Goal: Task Accomplishment & Management: Use online tool/utility

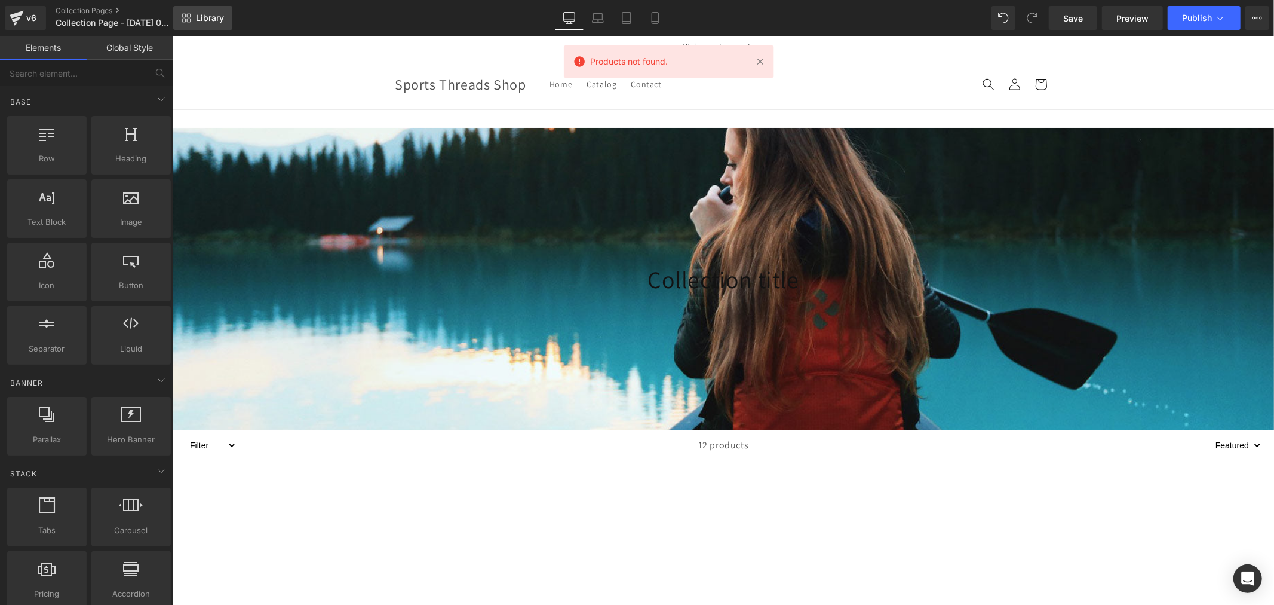
click at [200, 16] on span "Library" at bounding box center [210, 18] width 28 height 11
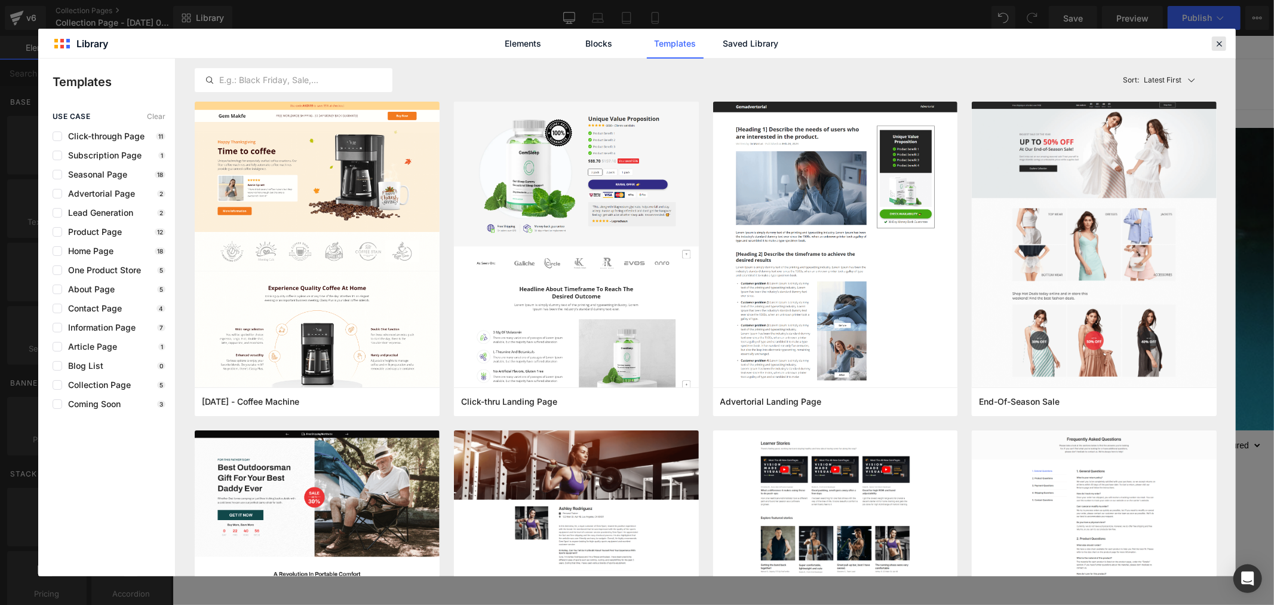
click at [1216, 39] on icon at bounding box center [1219, 43] width 11 height 11
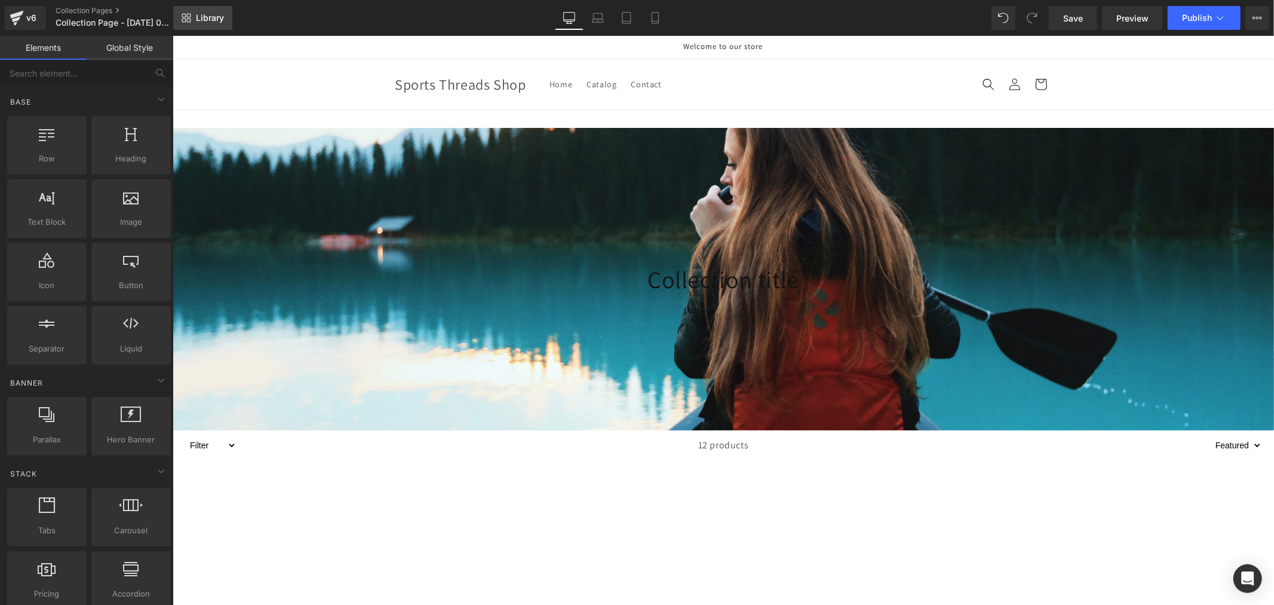
click at [192, 17] on link "Library" at bounding box center [202, 18] width 59 height 24
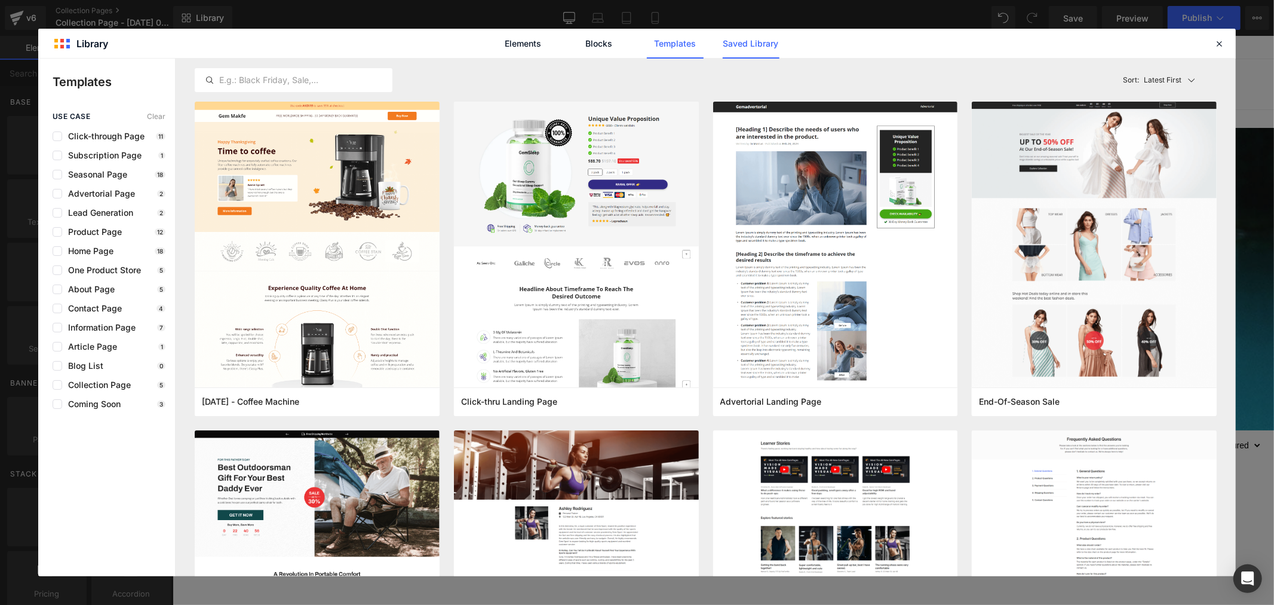
click at [765, 47] on link "Saved Library" at bounding box center [751, 44] width 57 height 30
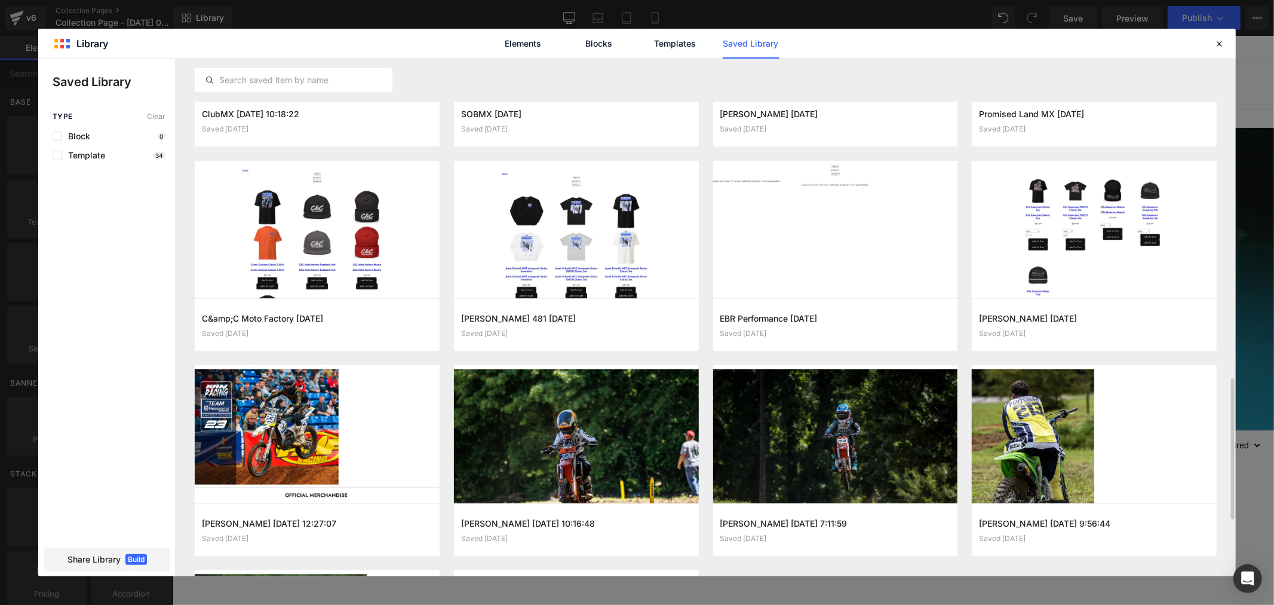
scroll to position [1368, 0]
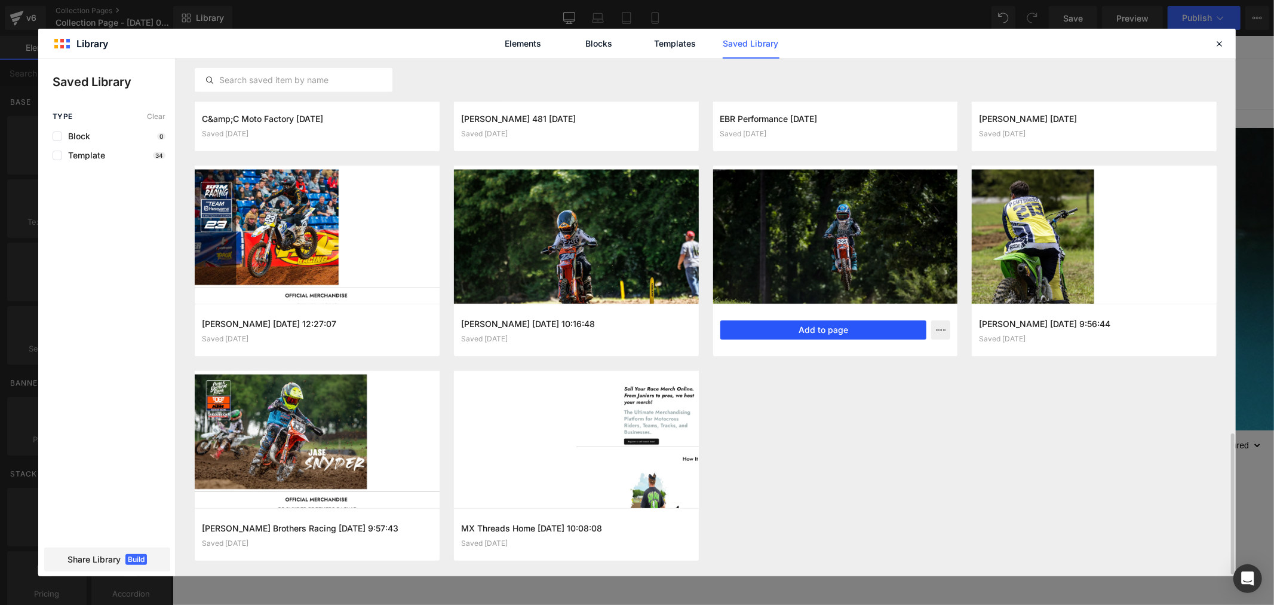
drag, startPoint x: 859, startPoint y: 332, endPoint x: 709, endPoint y: 296, distance: 154.2
click at [859, 332] on button "Add to page" at bounding box center [824, 329] width 207 height 19
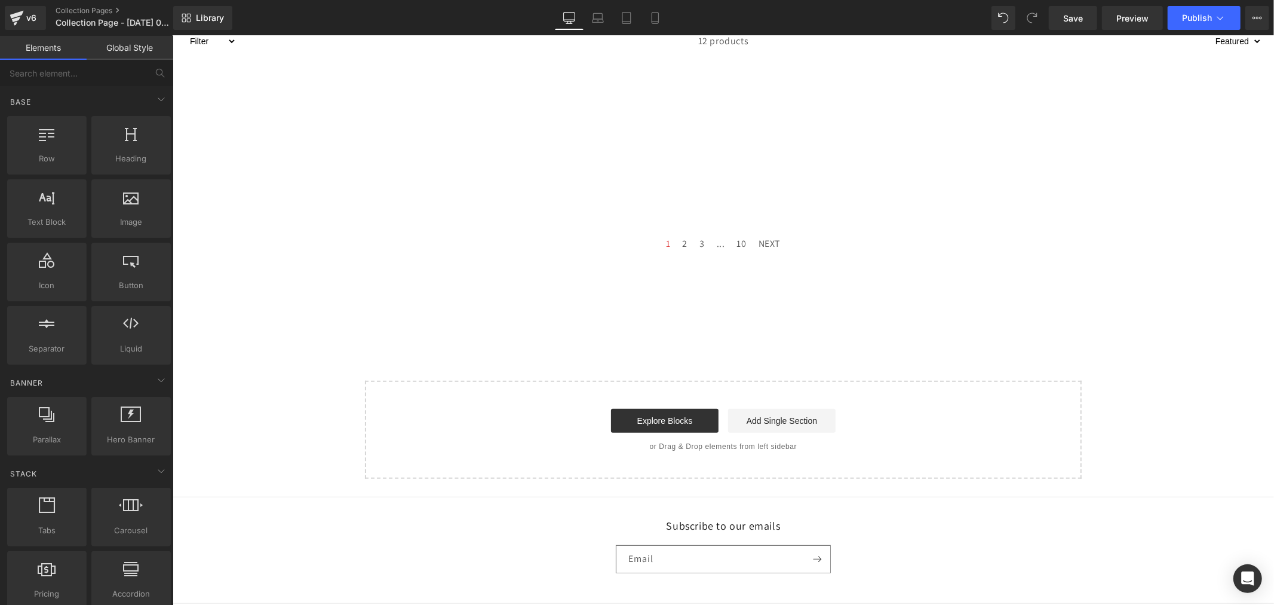
scroll to position [471, 0]
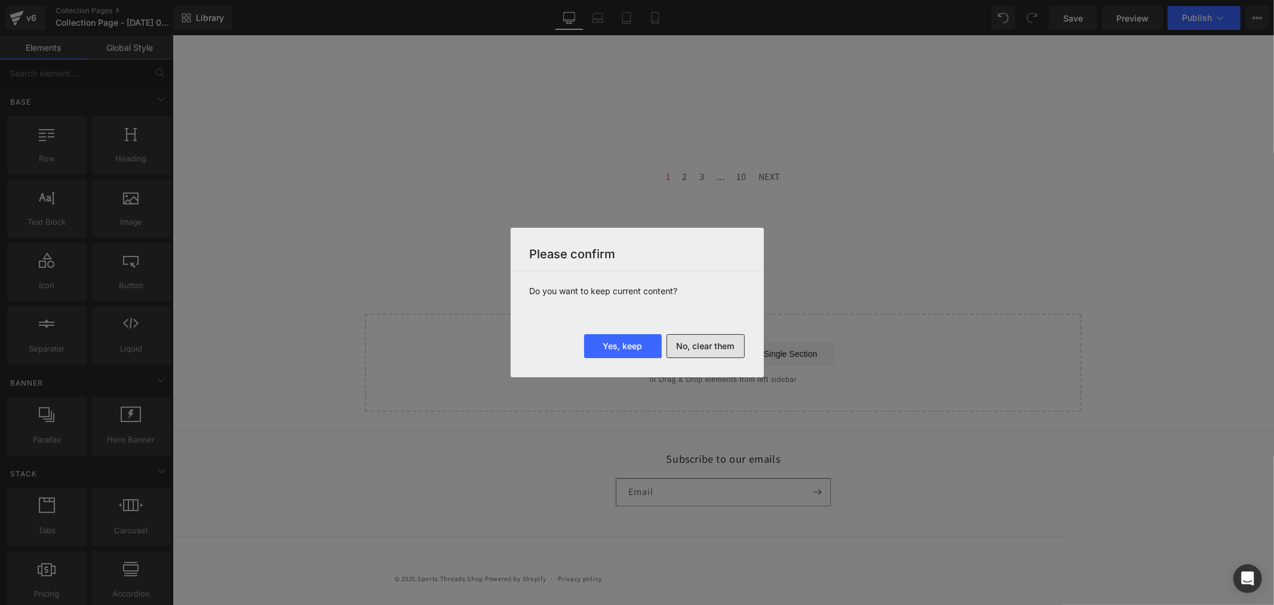
click at [713, 349] on button "No, clear them" at bounding box center [706, 346] width 78 height 24
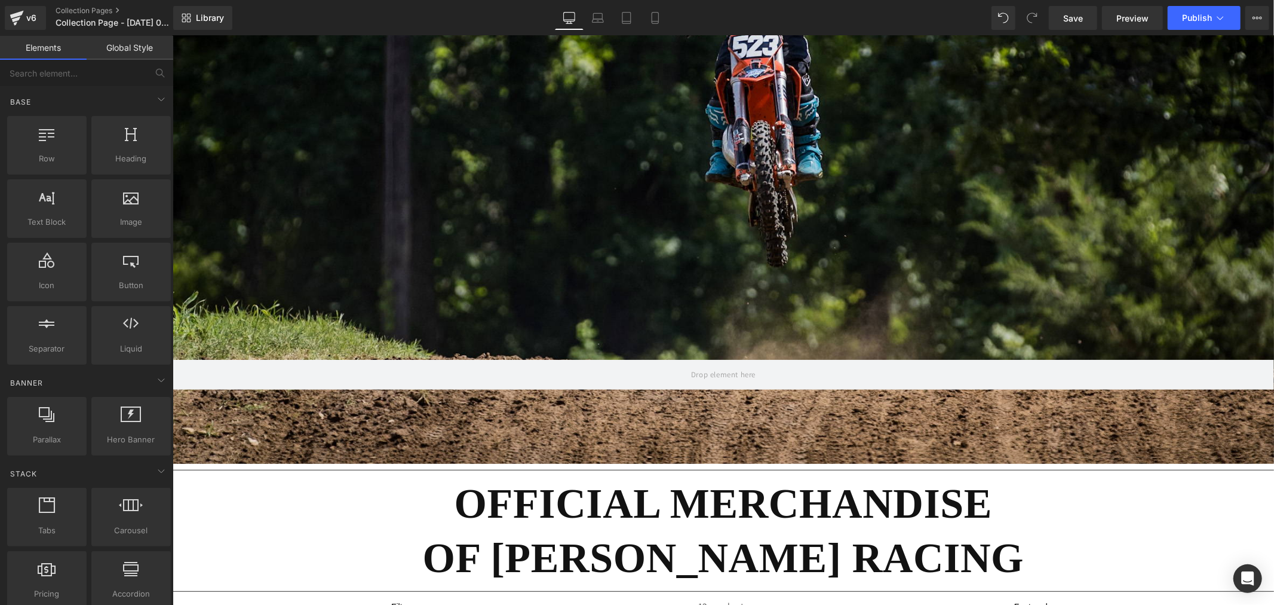
scroll to position [90, 0]
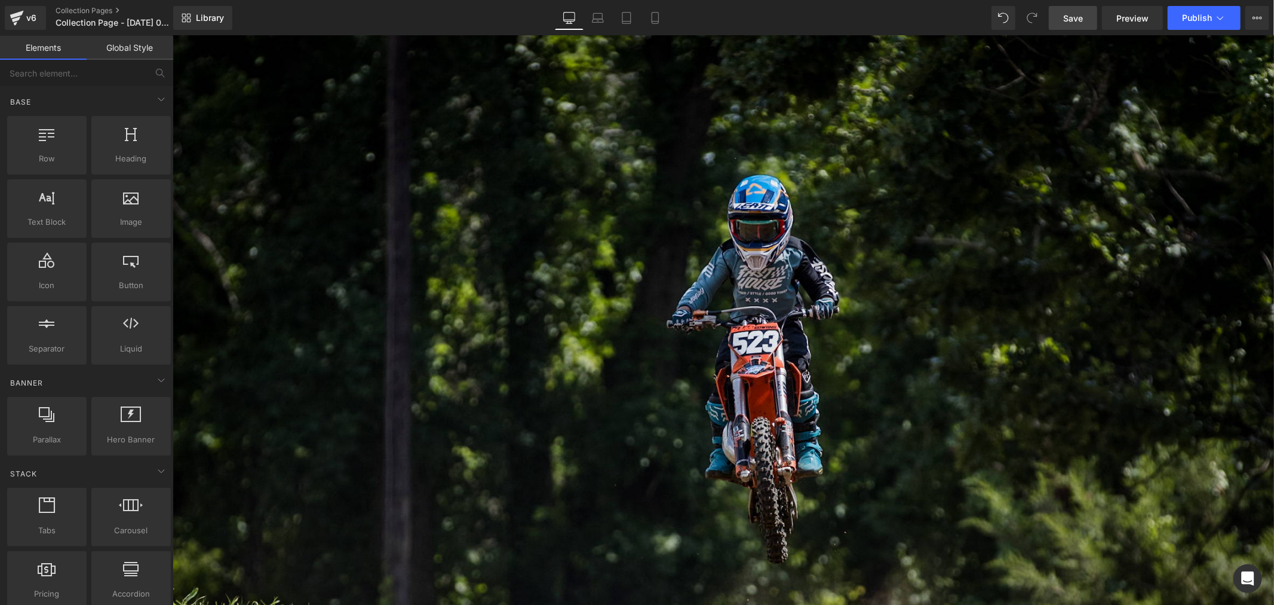
click at [1078, 20] on span "Save" at bounding box center [1073, 18] width 20 height 13
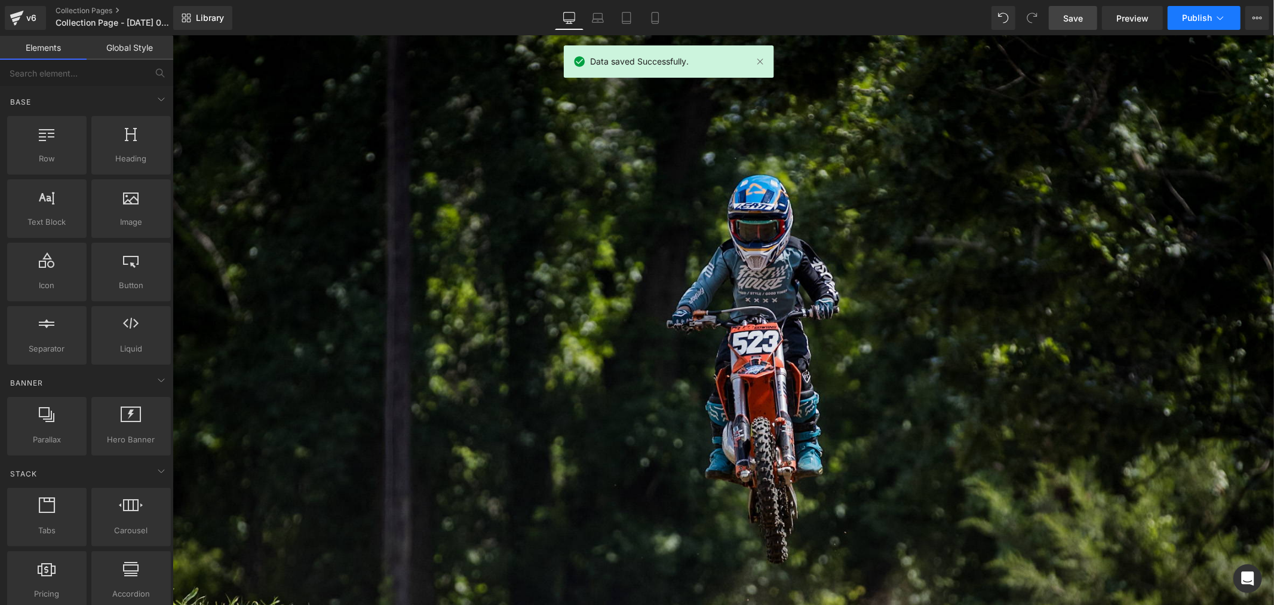
click at [1209, 20] on span "Publish" at bounding box center [1197, 18] width 30 height 10
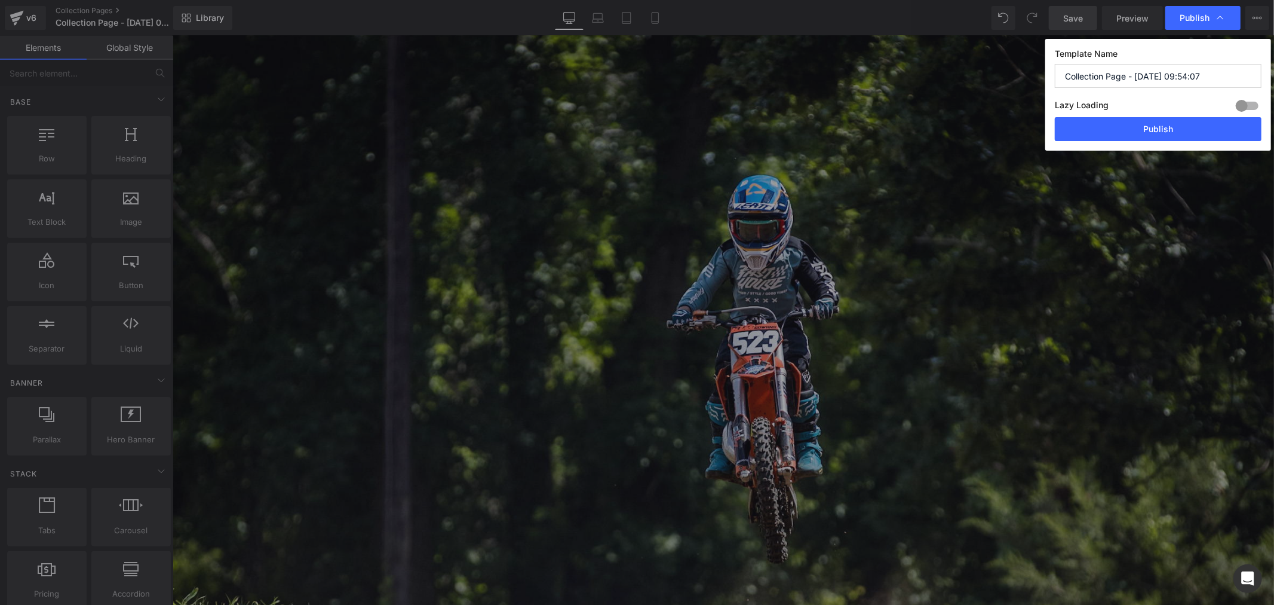
click at [1213, 75] on input "Collection Page - Aug 27, 09:54:07" at bounding box center [1158, 76] width 207 height 24
paste input "[PERSON_NAME]"
type input "[PERSON_NAME]"
click at [1140, 133] on button "Publish" at bounding box center [1158, 129] width 207 height 24
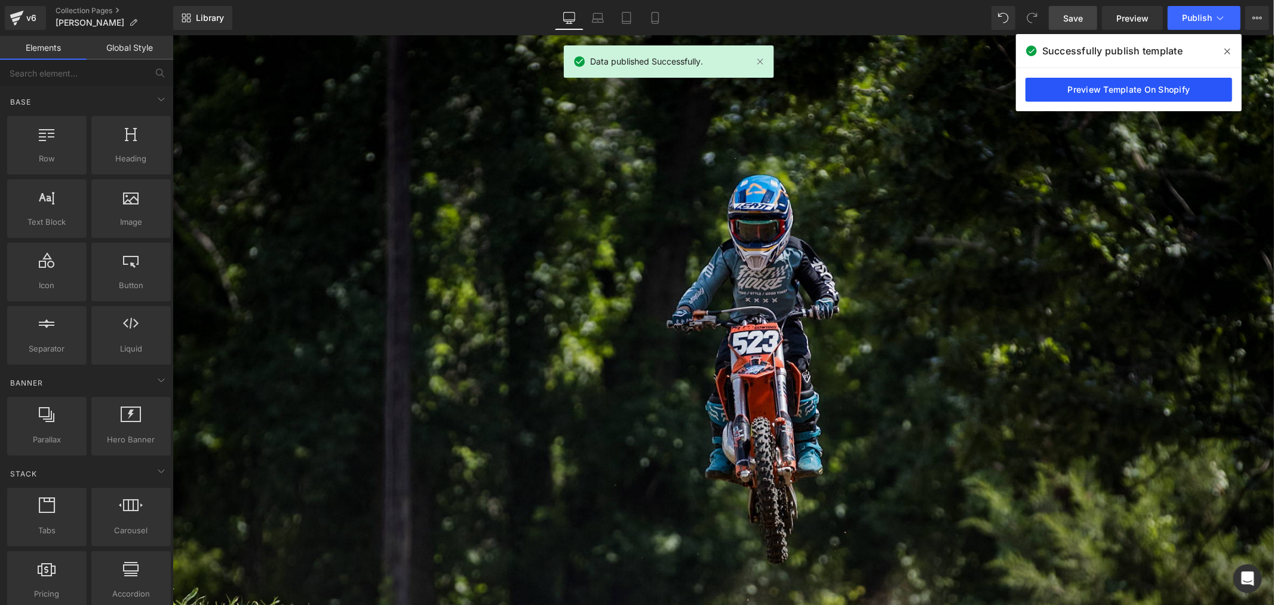
click at [1072, 92] on link "Preview Template On Shopify" at bounding box center [1129, 90] width 207 height 24
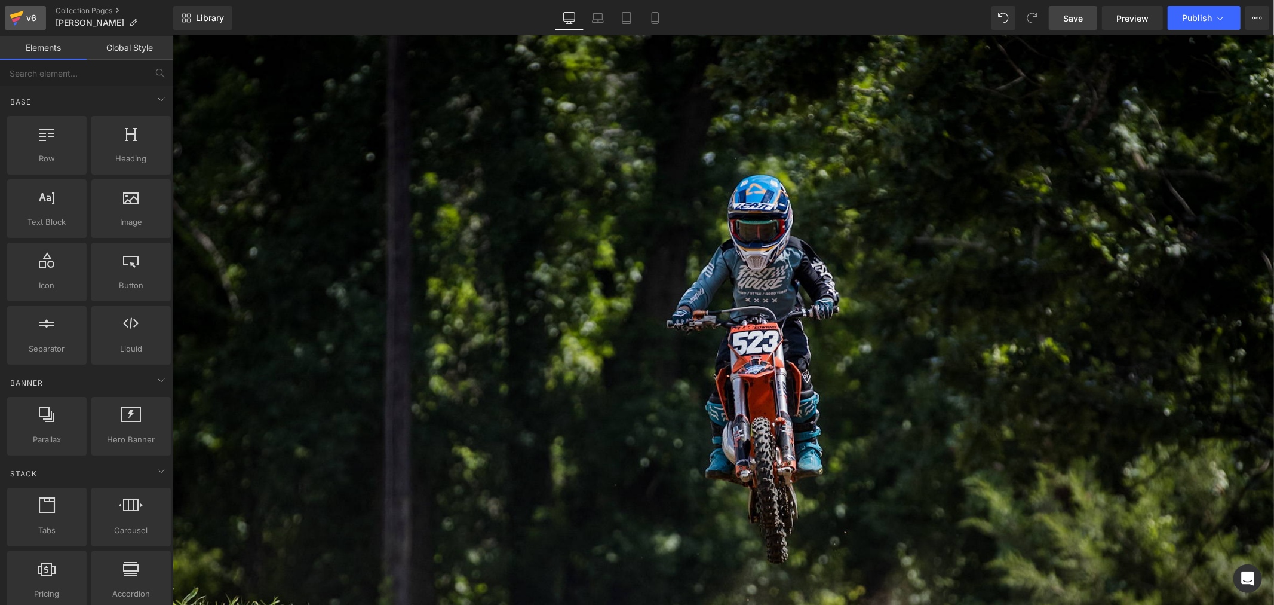
click at [16, 19] on icon at bounding box center [16, 19] width 8 height 5
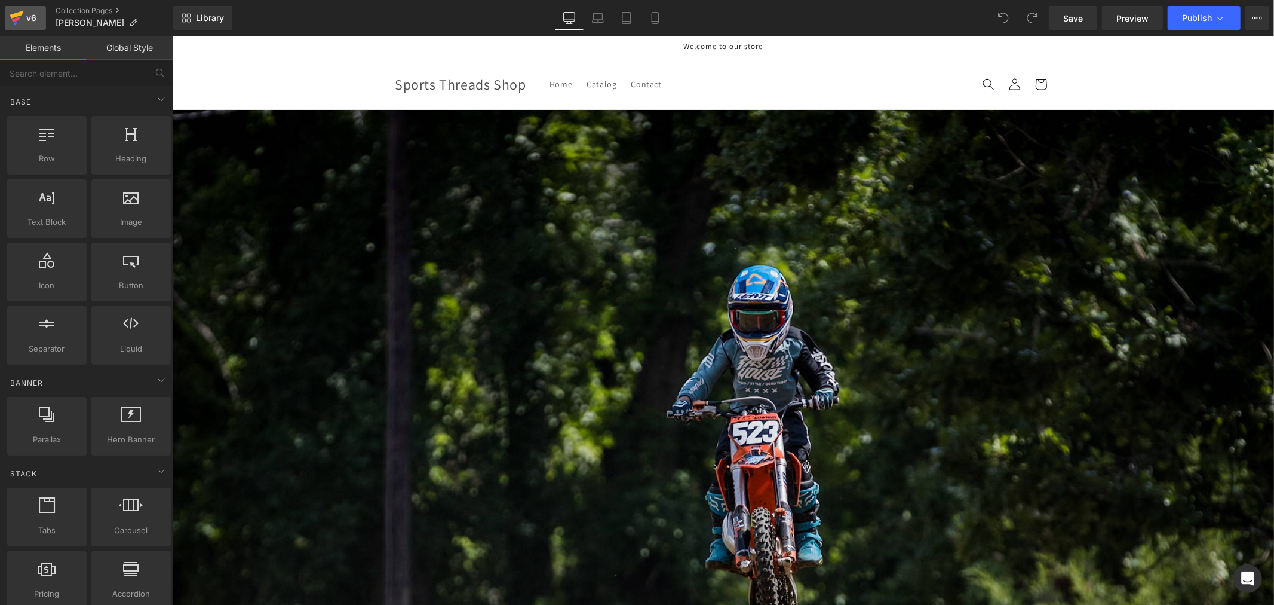
click at [14, 16] on icon at bounding box center [17, 15] width 14 height 8
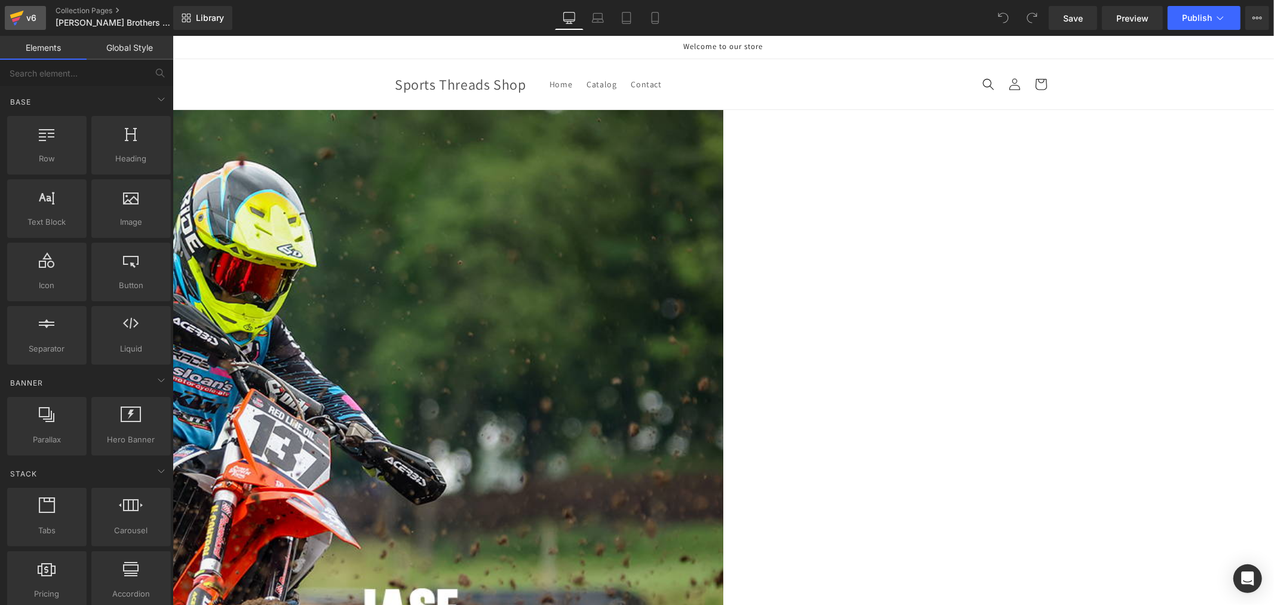
click at [17, 23] on icon at bounding box center [17, 18] width 14 height 30
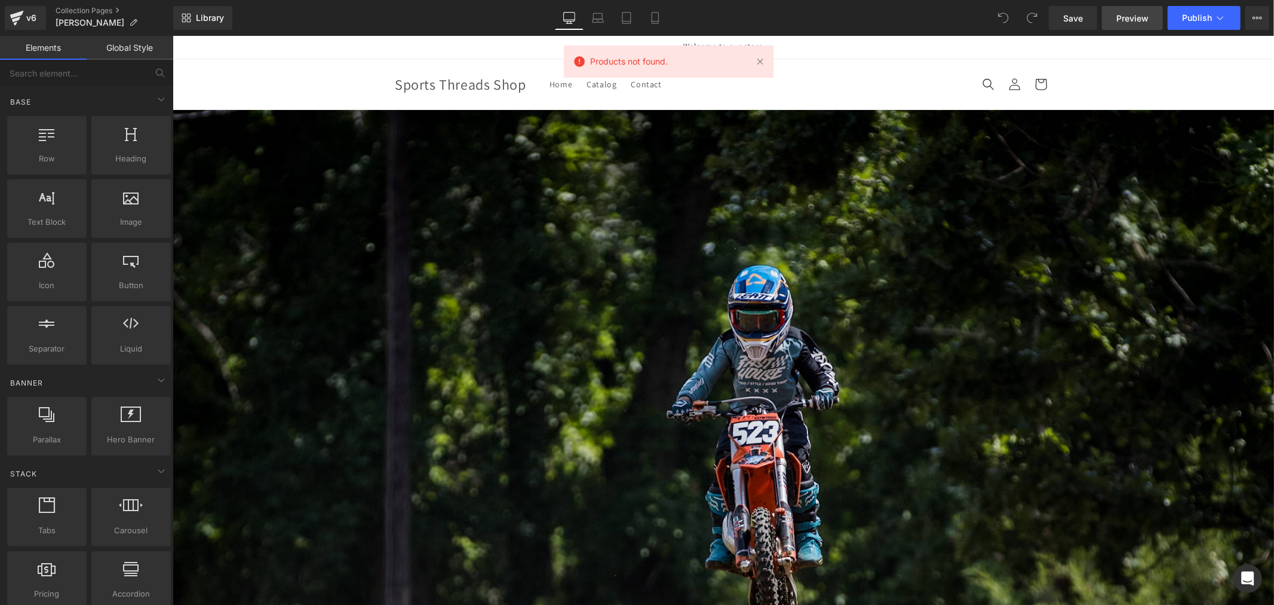
click at [1135, 13] on span "Preview" at bounding box center [1133, 18] width 32 height 13
click at [20, 8] on icon at bounding box center [17, 18] width 14 height 30
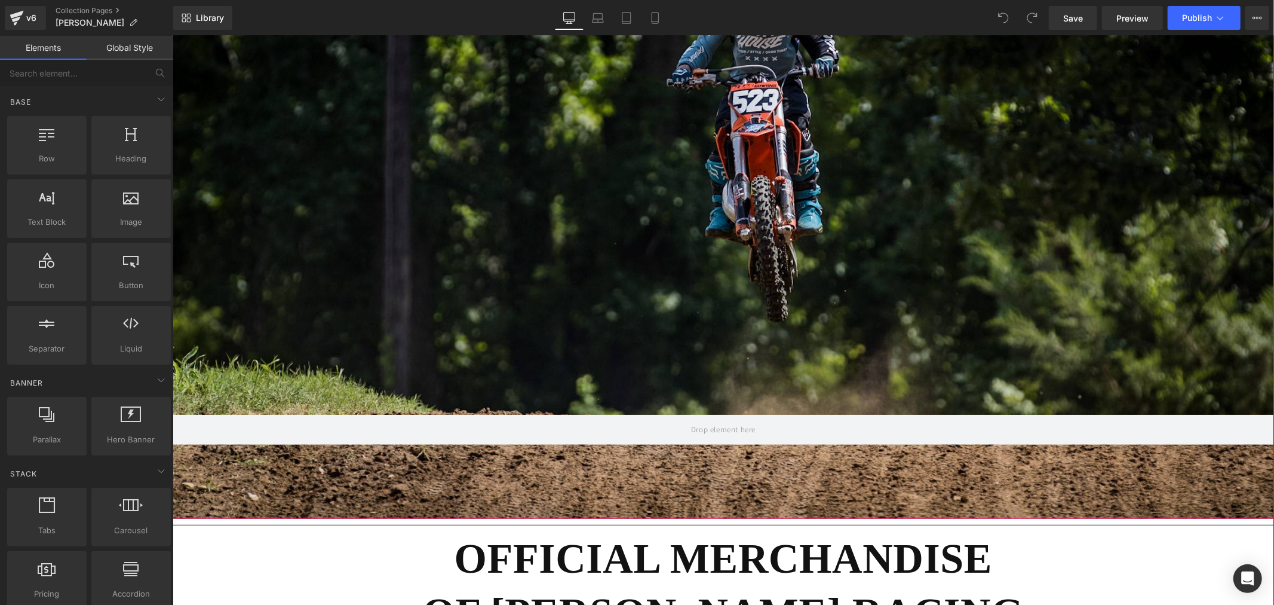
scroll to position [730, 0]
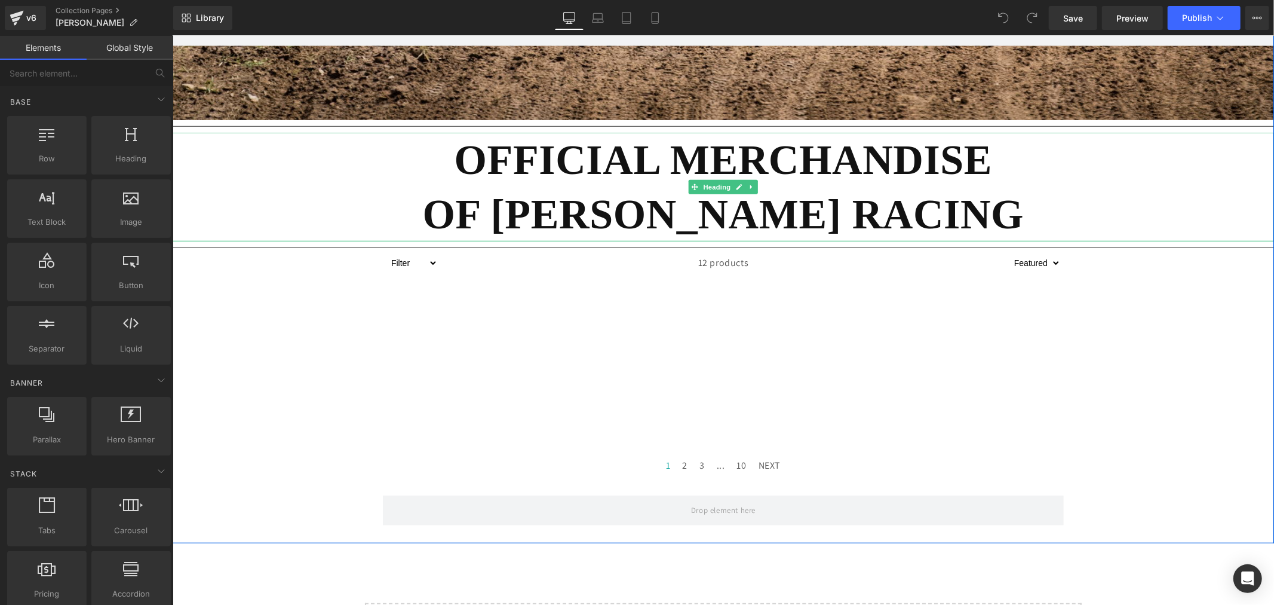
click at [571, 176] on h1 "OFFICIAL MERCHANDISE" at bounding box center [723, 159] width 1102 height 54
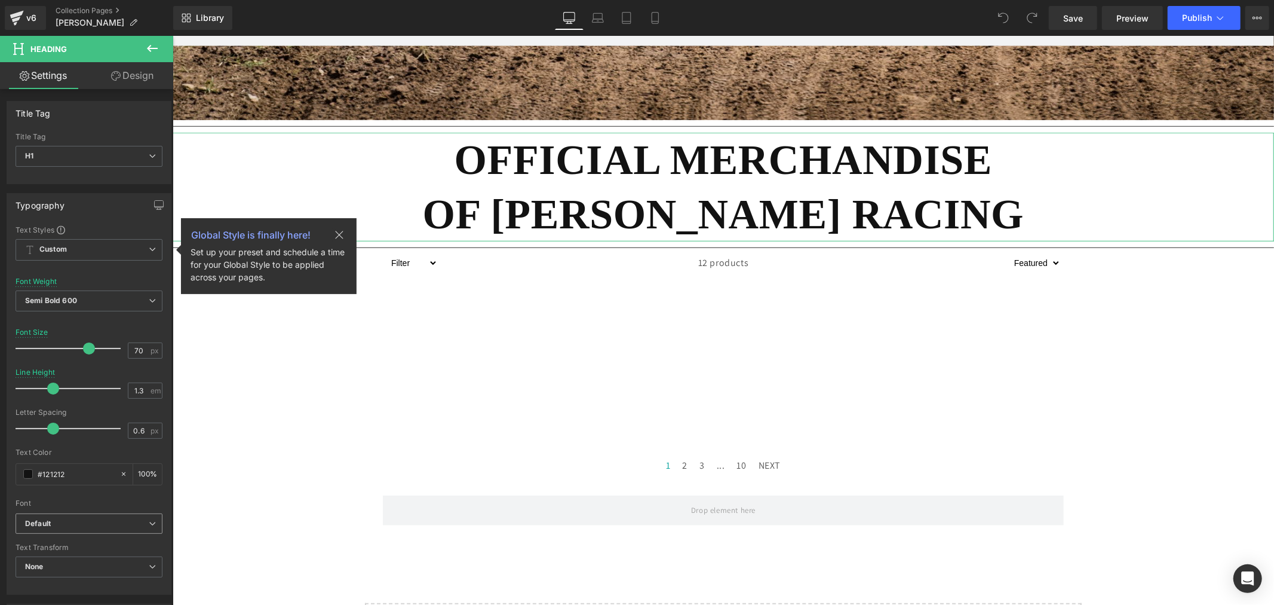
click at [91, 520] on b "Default" at bounding box center [87, 524] width 124 height 10
click at [52, 566] on p "Bebas Neue" at bounding box center [59, 564] width 41 height 8
click at [87, 565] on icon at bounding box center [86, 565] width 8 height 10
click at [99, 565] on li "Bebas Neue" at bounding box center [87, 564] width 142 height 19
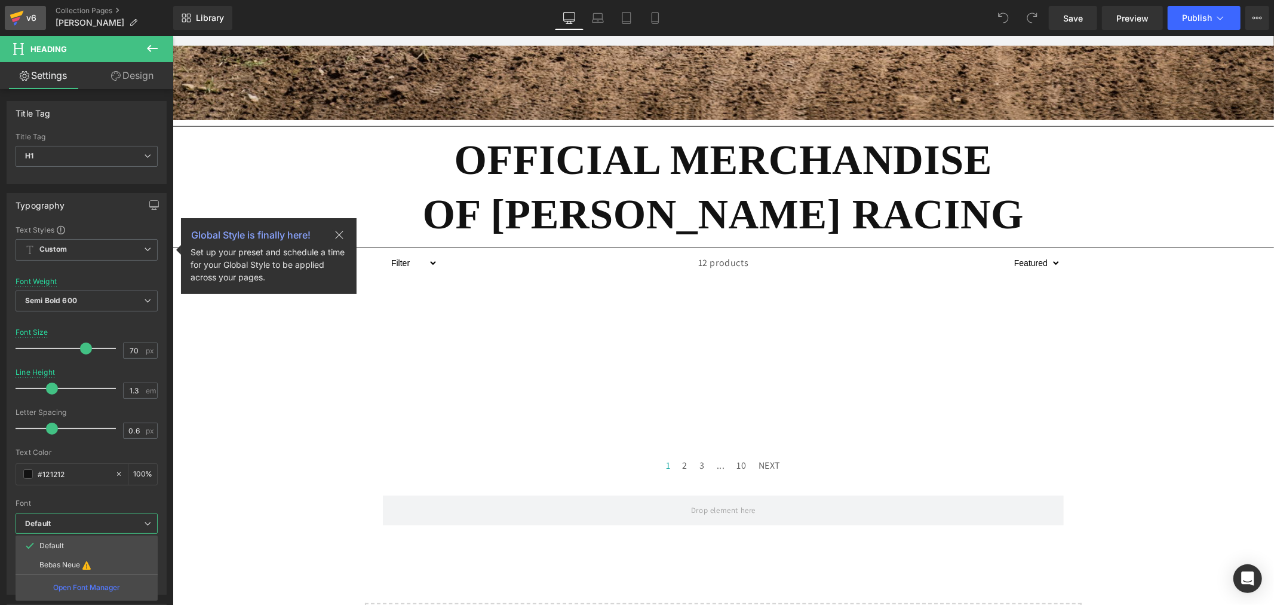
click at [32, 18] on div "v6" at bounding box center [31, 18] width 15 height 16
